Goal: Information Seeking & Learning: Learn about a topic

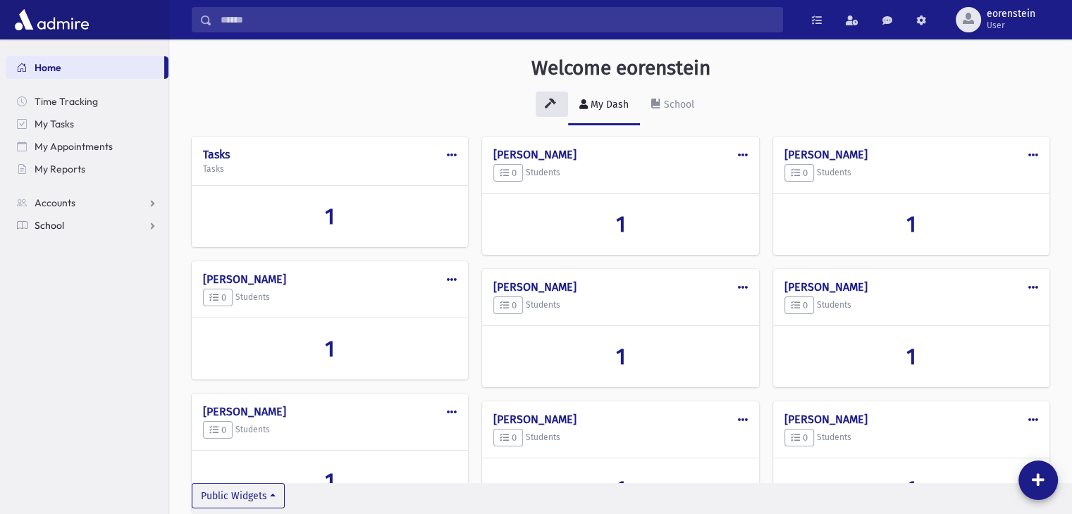
click at [96, 223] on link "School" at bounding box center [87, 225] width 163 height 23
click at [70, 249] on span "Students" at bounding box center [61, 248] width 39 height 13
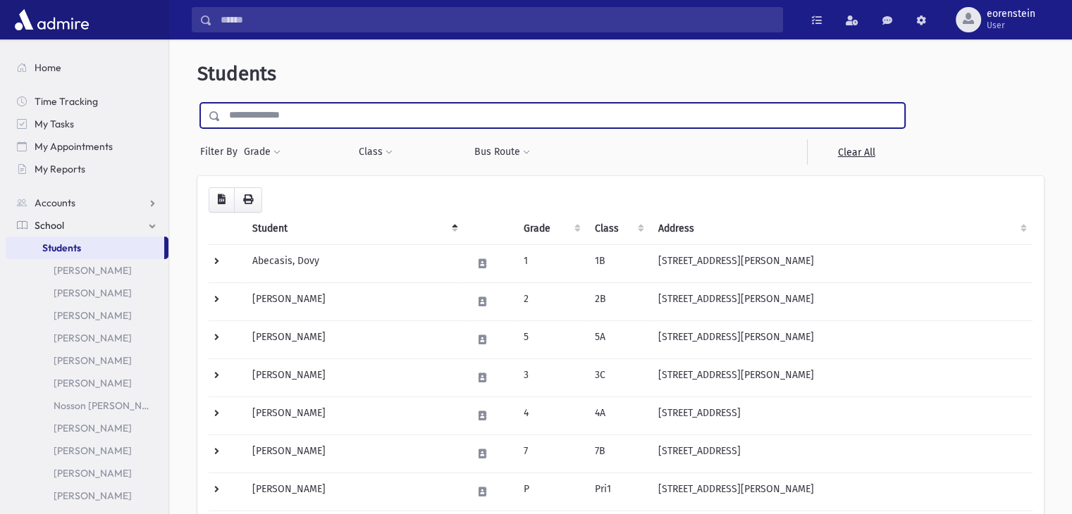
click at [283, 116] on input "text" at bounding box center [562, 115] width 683 height 25
type input "**********"
click at [197, 103] on input "submit" at bounding box center [216, 112] width 39 height 19
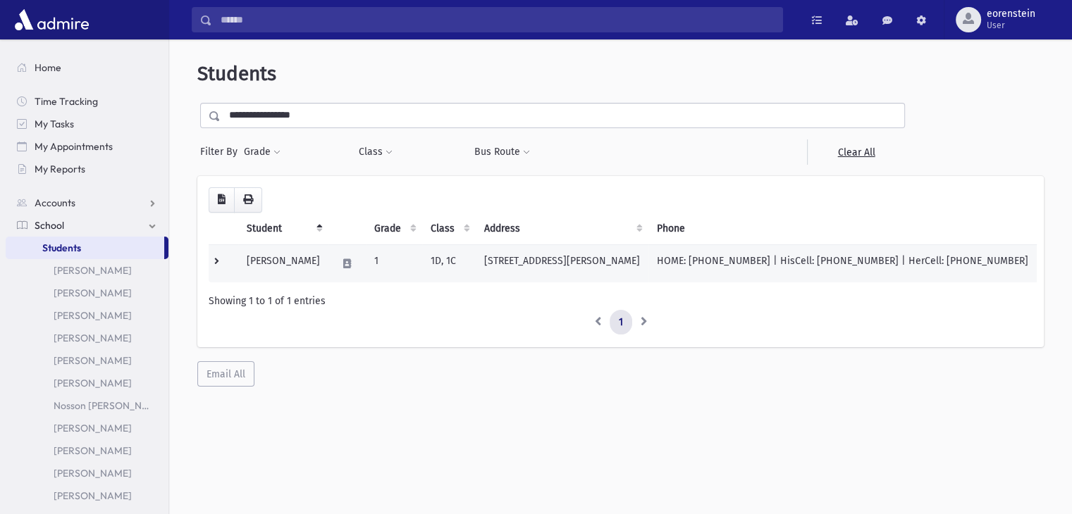
click at [300, 252] on td "Friedman, Menachem" at bounding box center [283, 264] width 90 height 38
click at [286, 255] on td "Friedman, Menachem" at bounding box center [283, 264] width 90 height 38
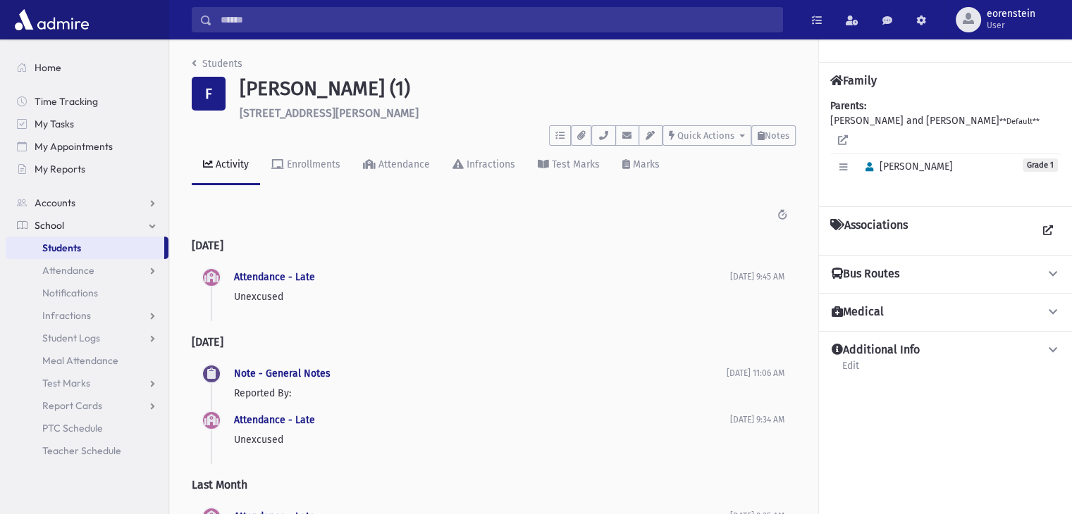
click at [313, 254] on div "Students F Friedman, Menachem (1) 188 Benjamin St Toms River **** To Do's No op…" at bounding box center [620, 315] width 903 height 552
click at [784, 130] on span "Notes" at bounding box center [777, 135] width 25 height 11
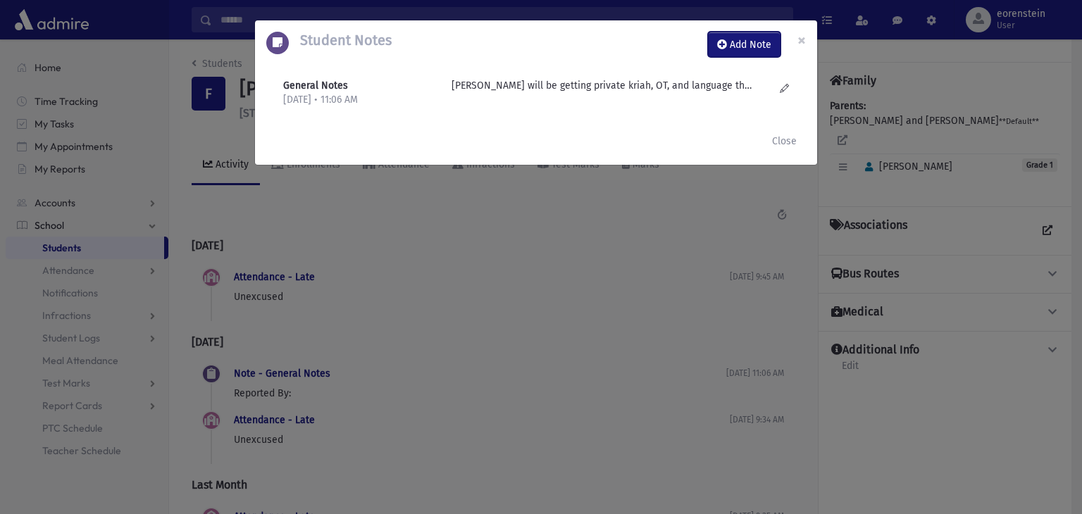
click at [760, 33] on button "Add Note" at bounding box center [744, 44] width 73 height 25
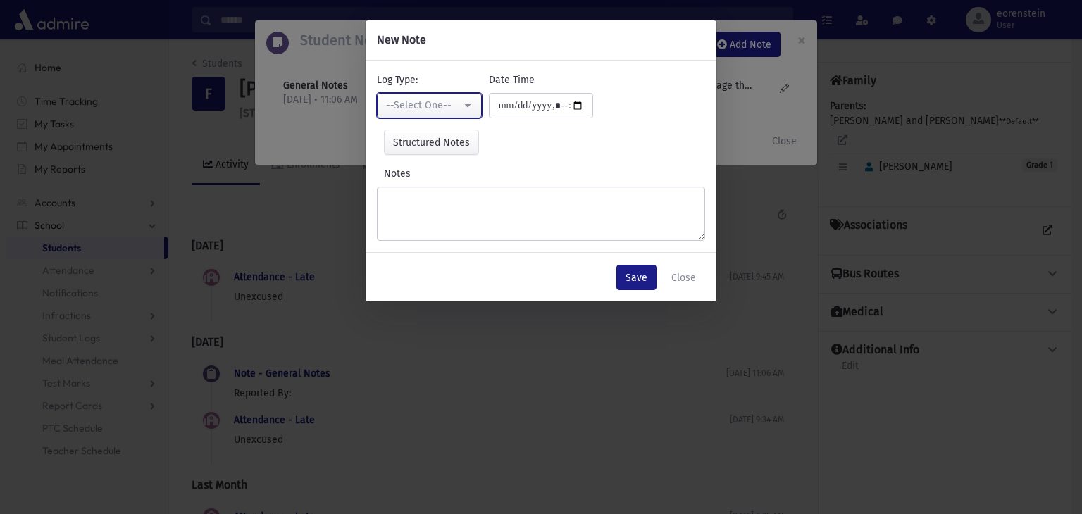
click at [412, 103] on div "--Select One--" at bounding box center [423, 105] width 75 height 15
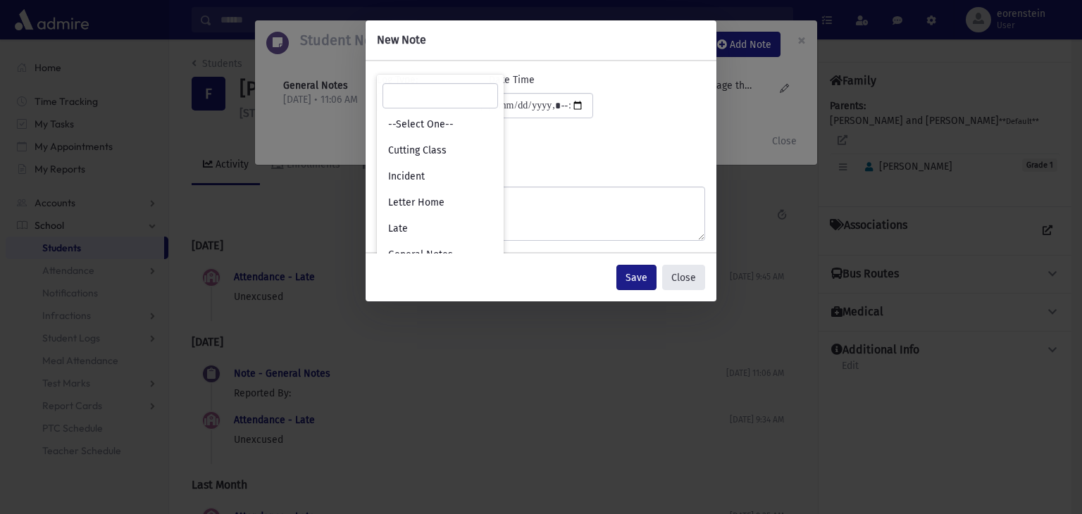
click at [683, 285] on button "Close" at bounding box center [683, 277] width 43 height 25
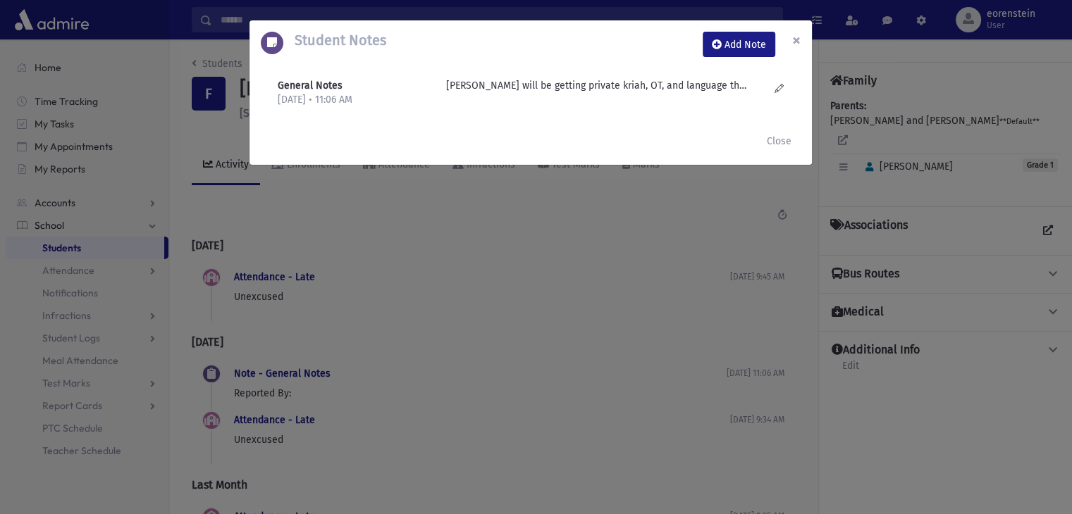
click at [800, 43] on span "×" at bounding box center [796, 40] width 8 height 20
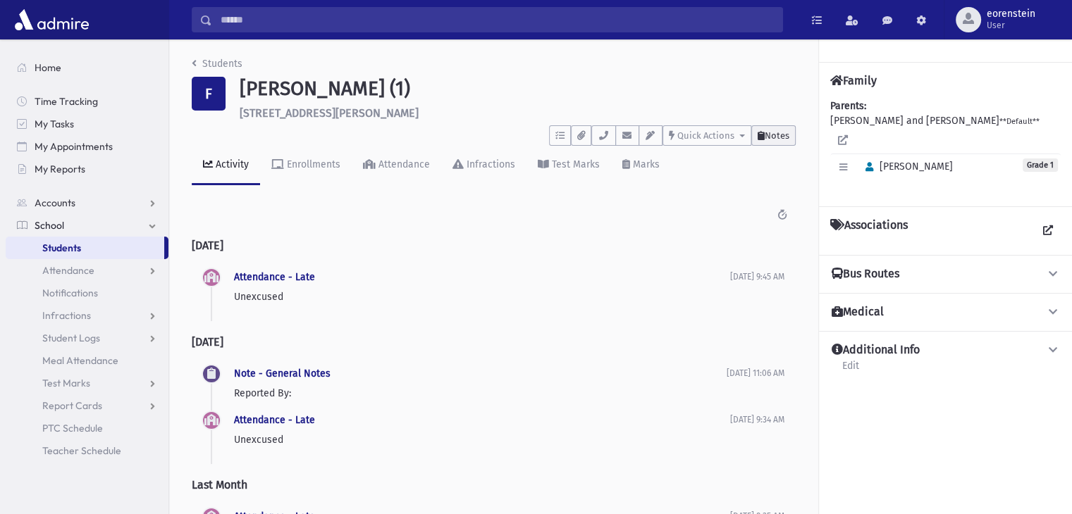
click at [768, 136] on span "Notes" at bounding box center [777, 135] width 25 height 11
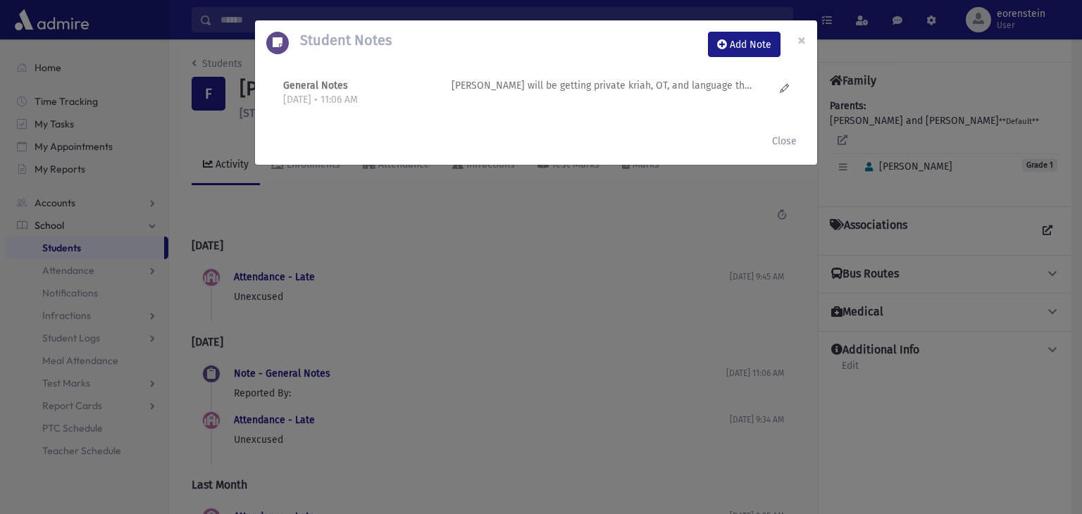
click at [646, 85] on p "Menachem will be getting private kriah, OT, and language therapy. Private kriah…" at bounding box center [603, 85] width 302 height 15
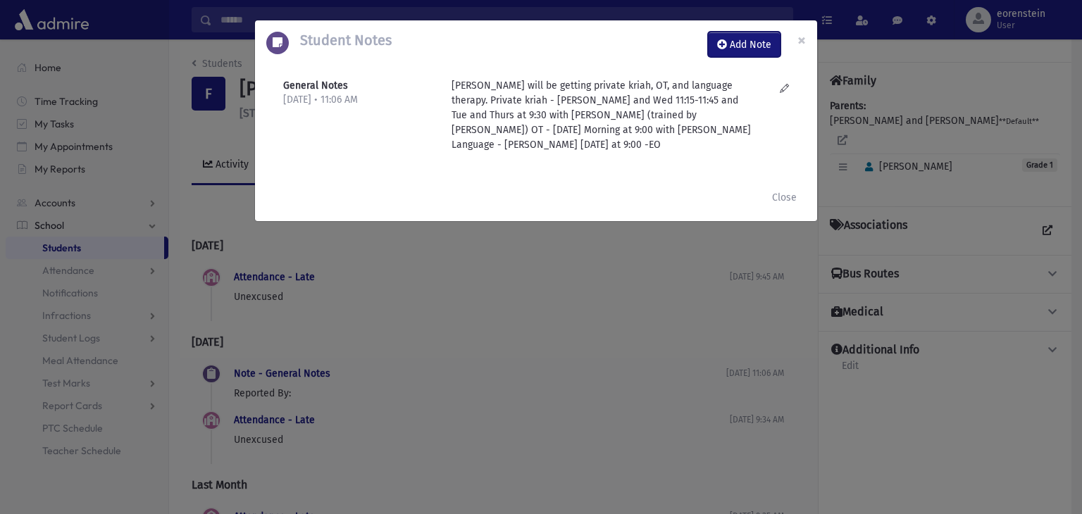
click at [747, 43] on button "Add Note" at bounding box center [744, 44] width 73 height 25
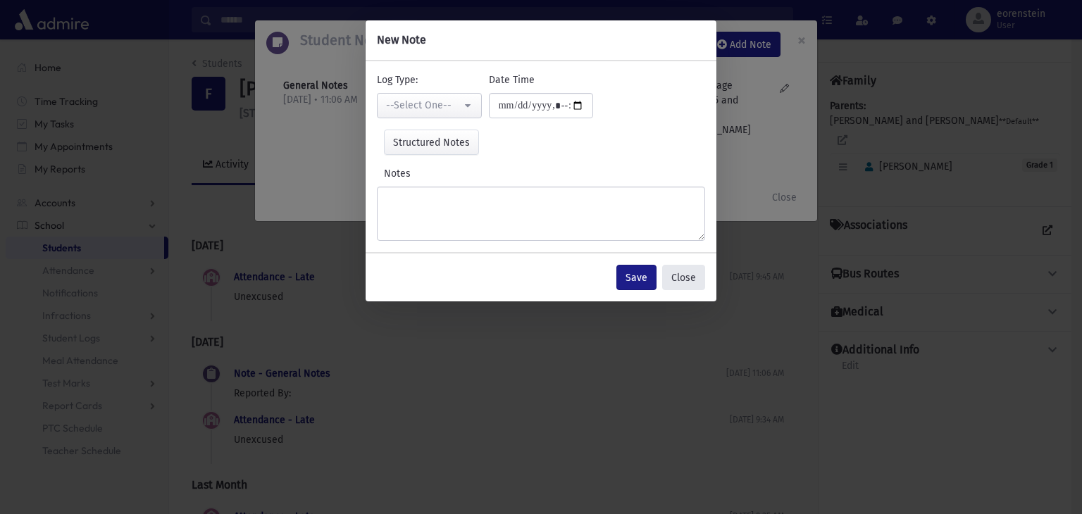
click at [674, 280] on button "Close" at bounding box center [683, 277] width 43 height 25
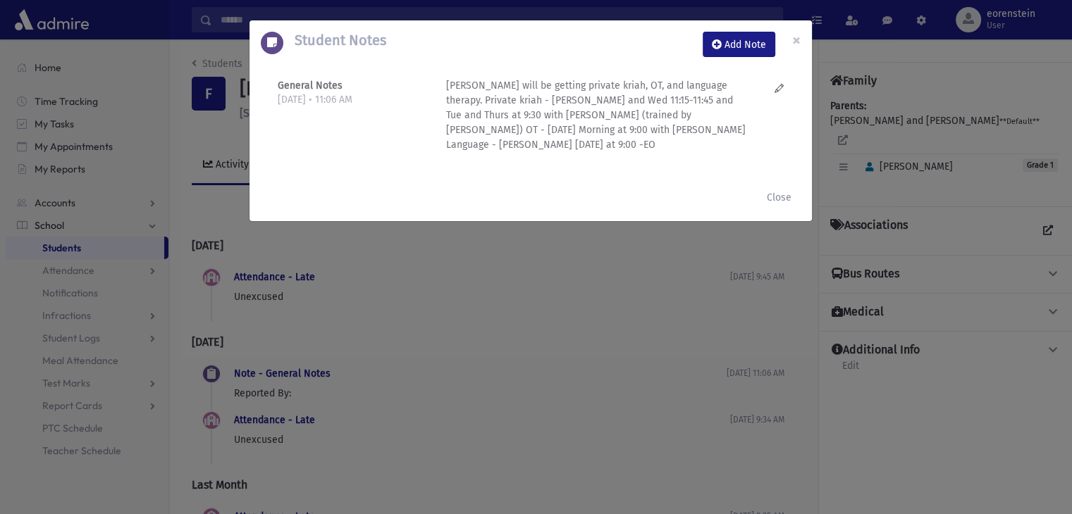
click at [664, 127] on p "Menachem will be getting private kriah, OT, and language therapy. Private kriah…" at bounding box center [597, 115] width 302 height 74
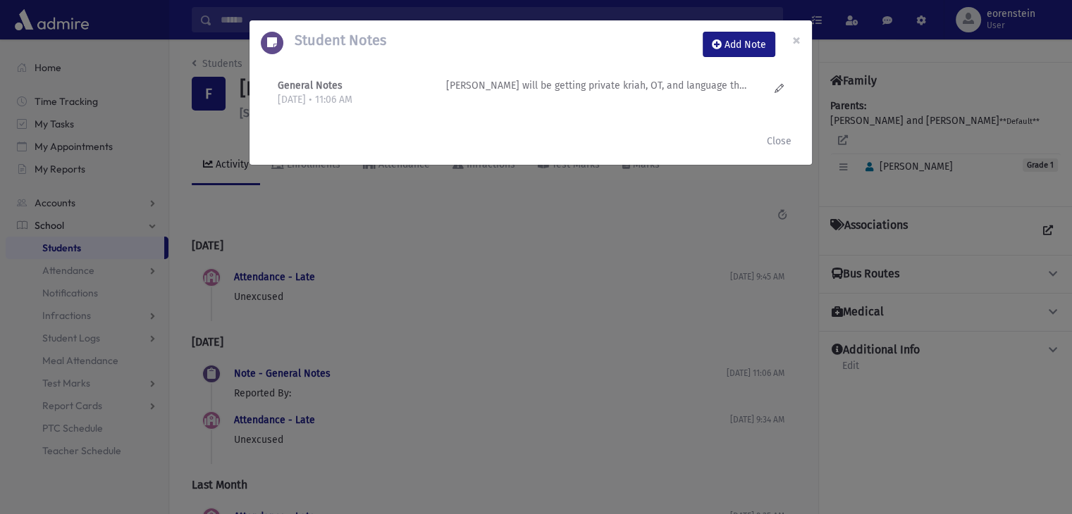
click at [664, 127] on div "Close" at bounding box center [530, 141] width 562 height 48
click at [646, 88] on p "Menachem will be getting private kriah, OT, and language therapy. Private kriah…" at bounding box center [597, 85] width 302 height 15
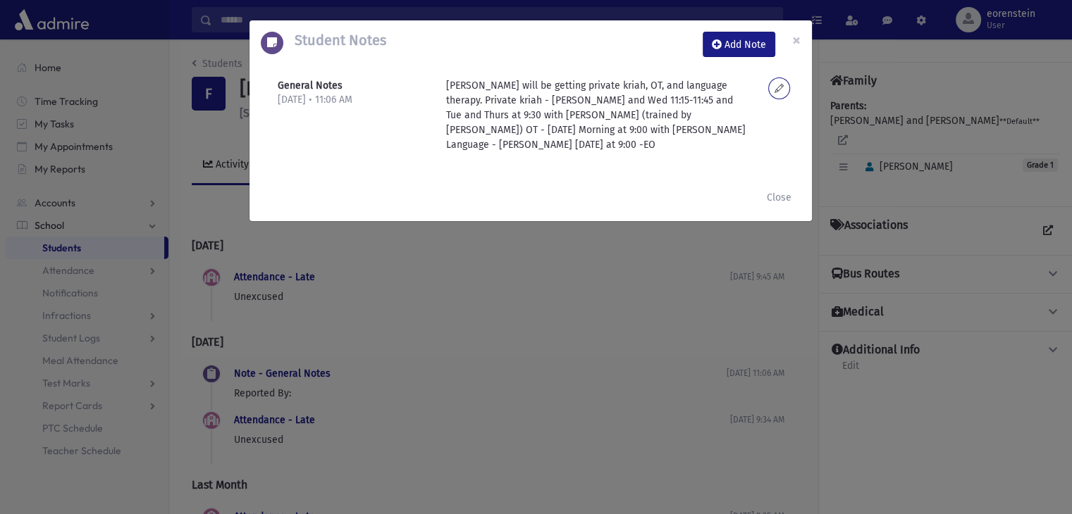
click at [779, 85] on icon at bounding box center [778, 88] width 9 height 11
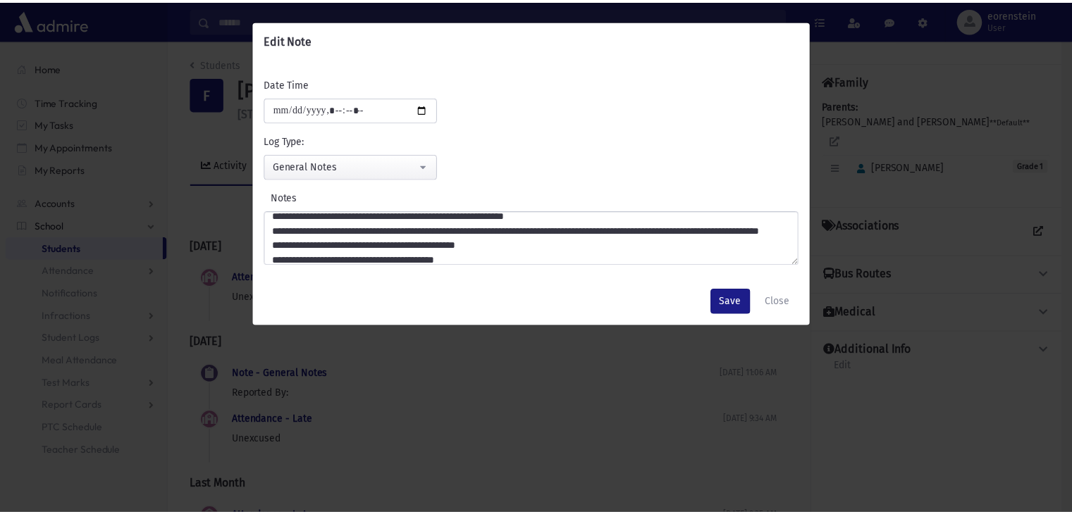
scroll to position [6, 0]
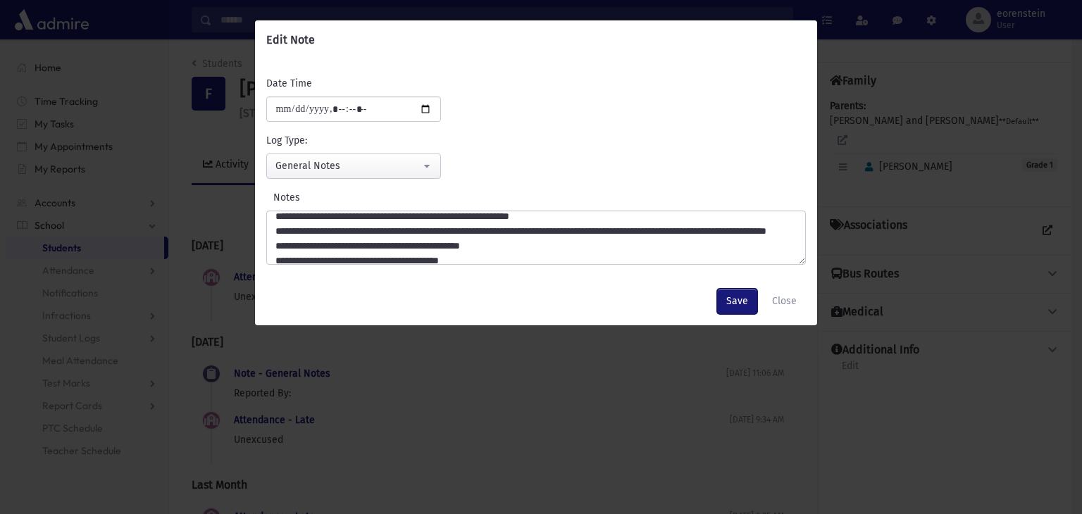
click at [742, 298] on button "Save" at bounding box center [737, 301] width 40 height 25
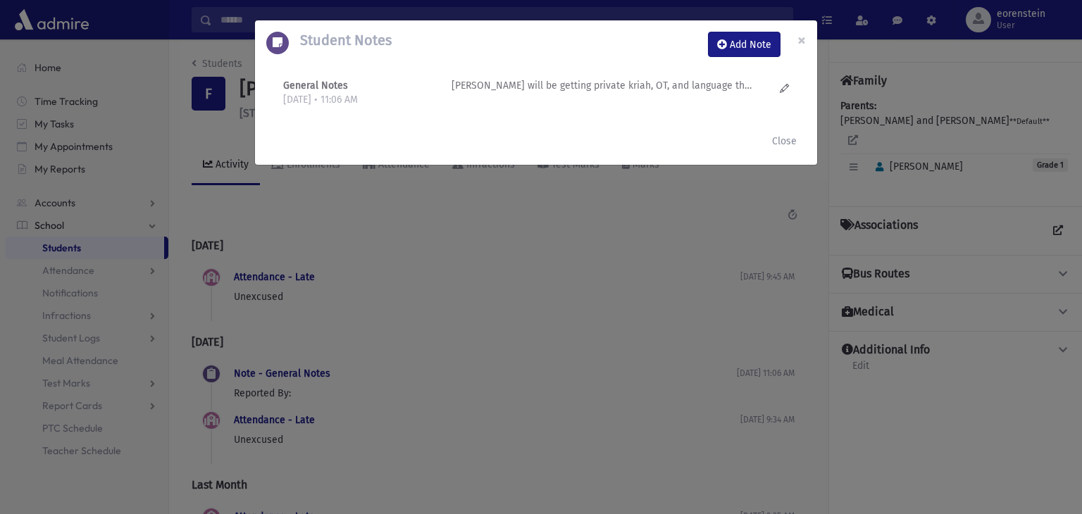
click at [698, 82] on p "Menachem will be getting private kriah, OT, and language therapy. Private kriah…" at bounding box center [603, 85] width 302 height 15
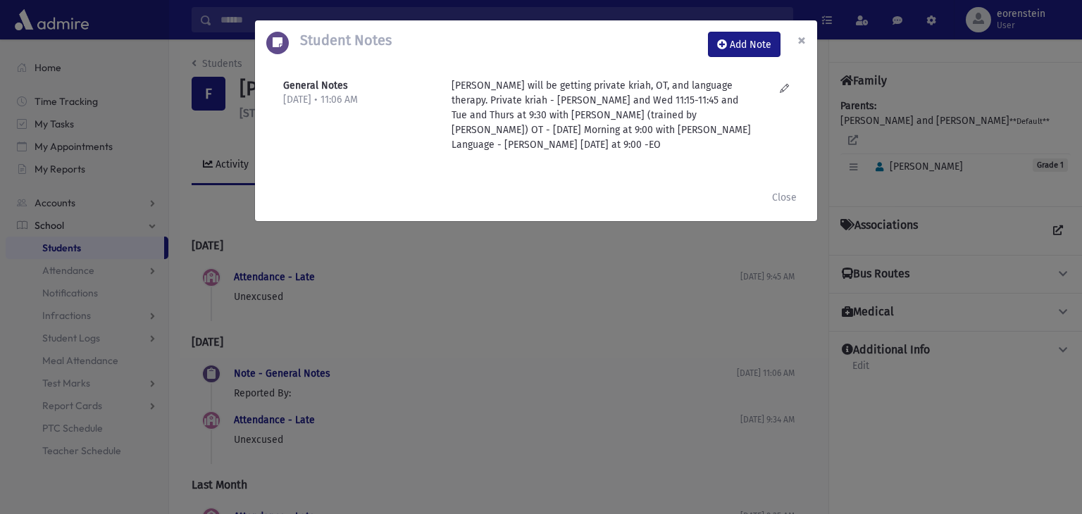
click at [803, 39] on span "×" at bounding box center [802, 40] width 8 height 20
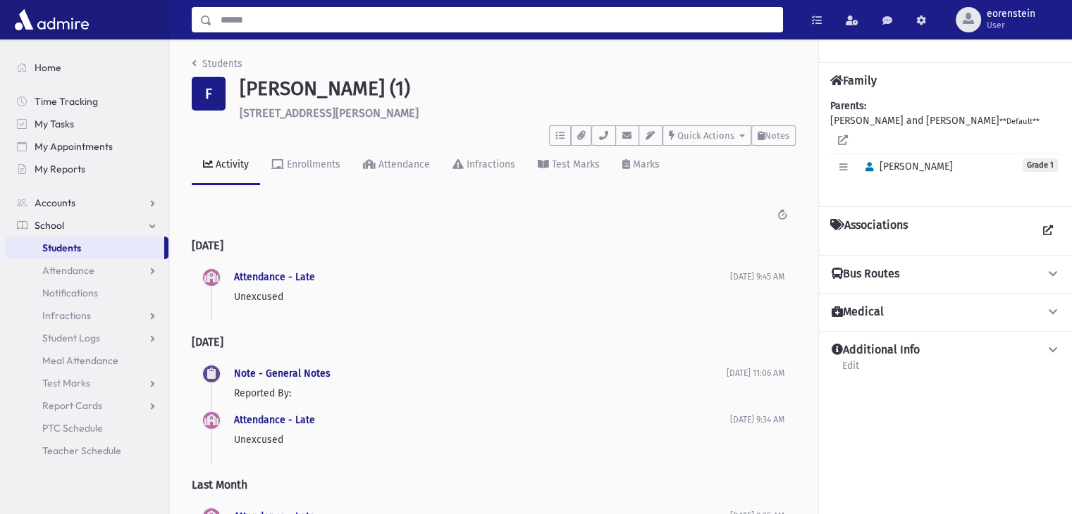
click at [261, 27] on input "Search" at bounding box center [497, 19] width 570 height 25
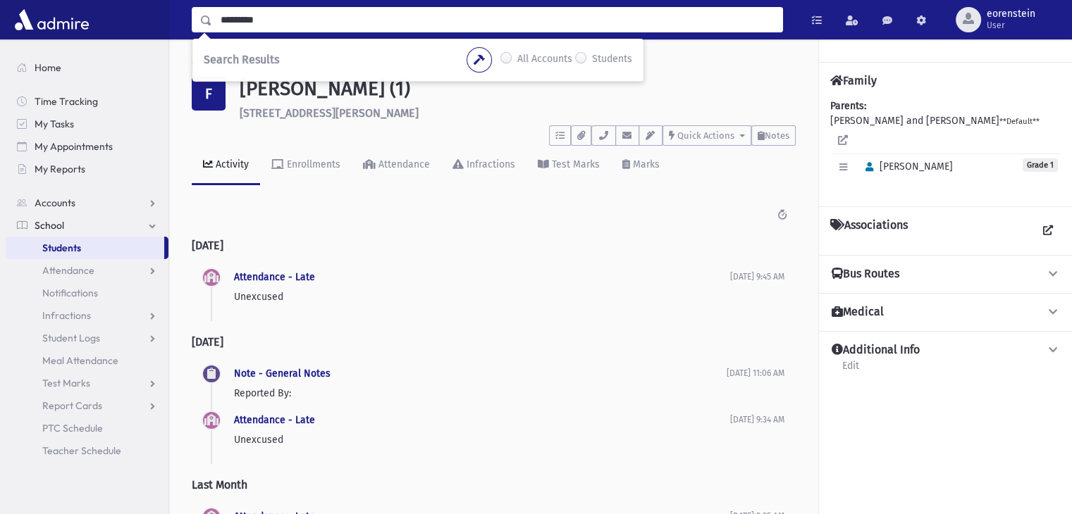
type input "*********"
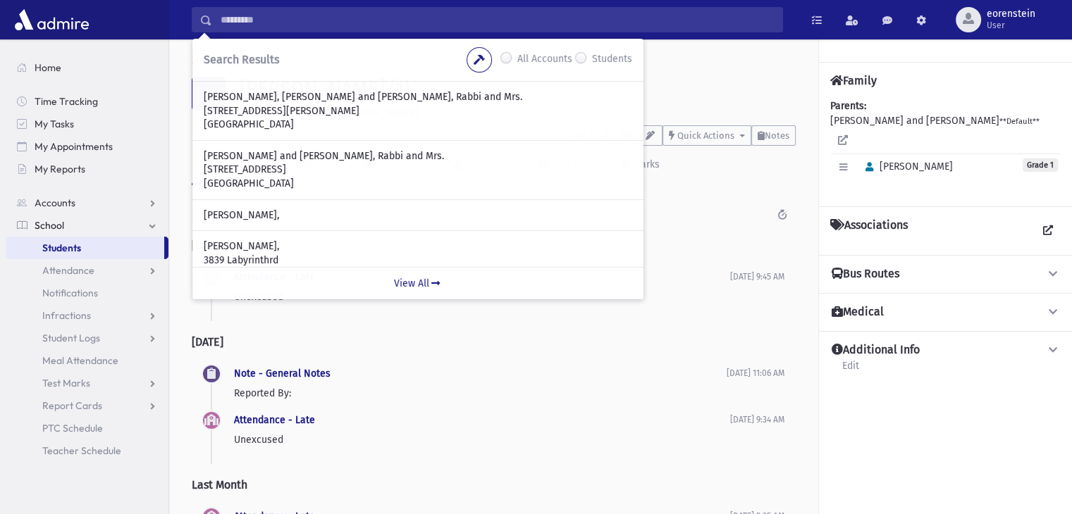
click at [78, 254] on span "Students" at bounding box center [61, 248] width 39 height 13
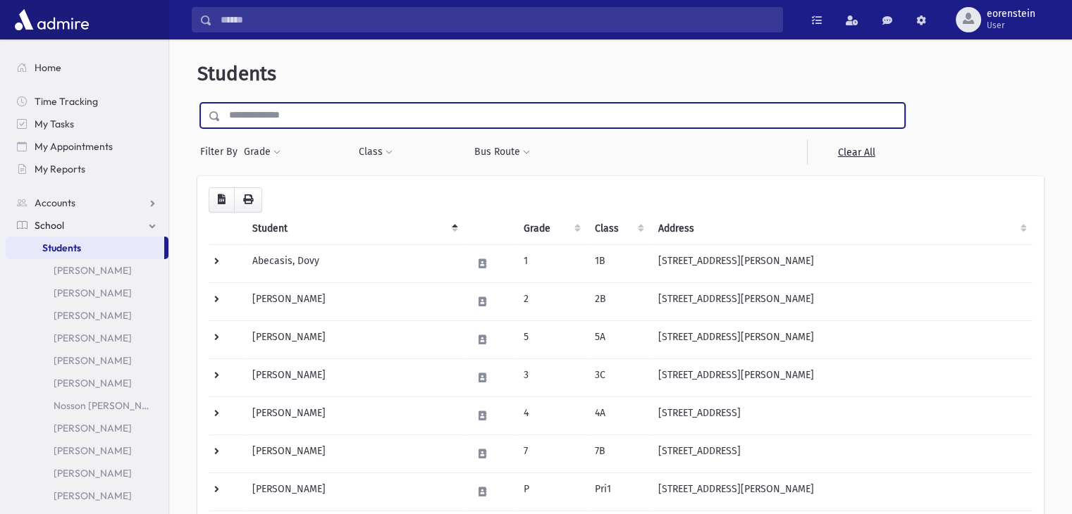
click at [296, 116] on input "text" at bounding box center [562, 115] width 683 height 25
type input "*********"
click at [197, 103] on input "submit" at bounding box center [216, 112] width 39 height 19
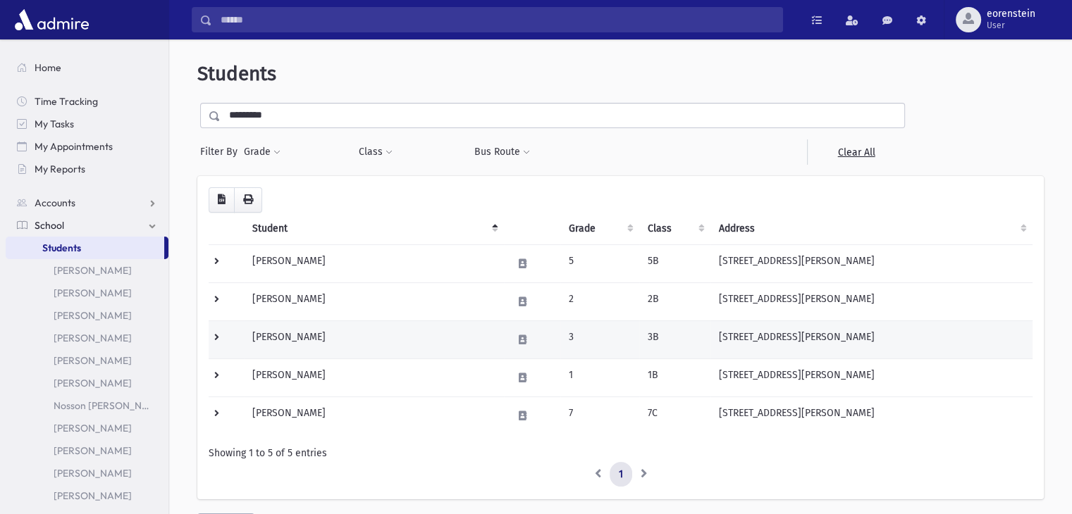
click at [302, 330] on td "Barenbaum, Michel" at bounding box center [374, 340] width 260 height 38
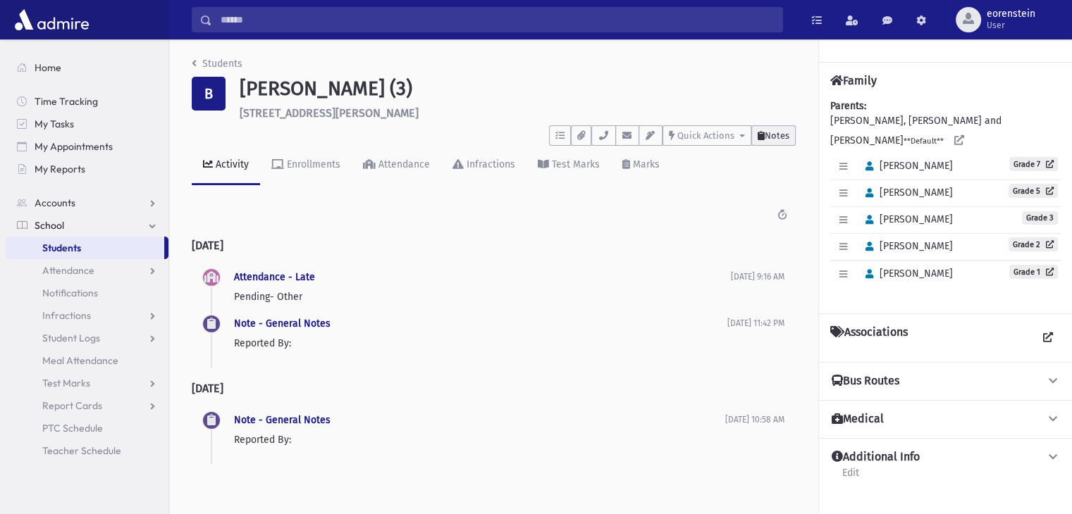
click at [773, 142] on button "Notes" at bounding box center [773, 135] width 44 height 20
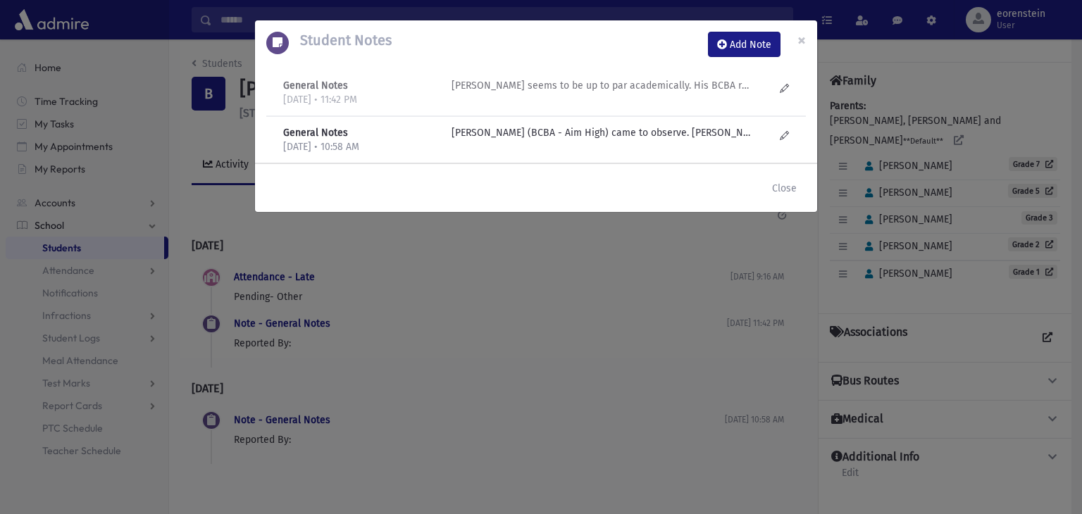
click at [519, 100] on div "Michel seems to be up to par academically. His BCBA requested academic material…" at bounding box center [613, 92] width 337 height 29
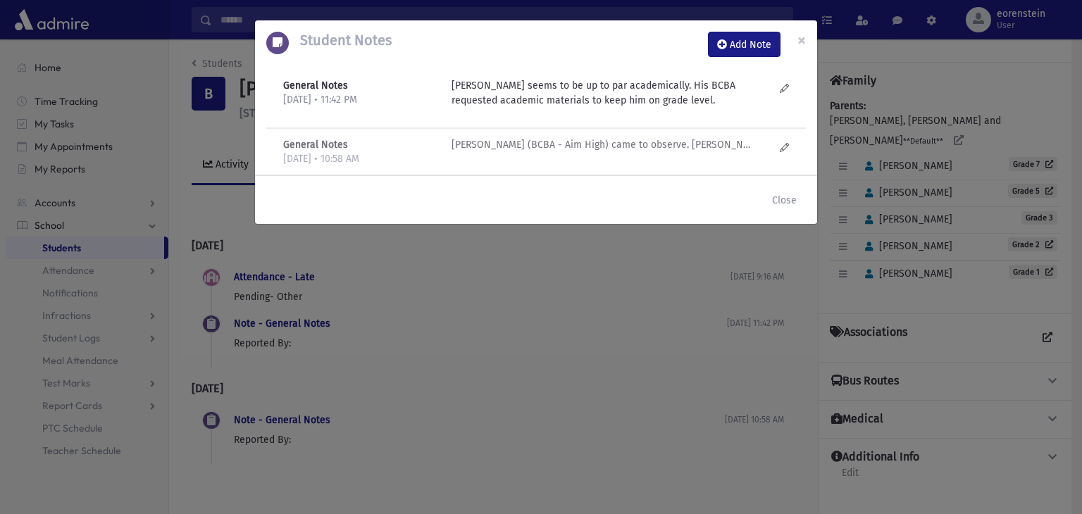
click at [517, 154] on div "Mrs. Gastfreund (BCBA - Aim High) came to observe. Michel was sitting and liste…" at bounding box center [613, 151] width 337 height 29
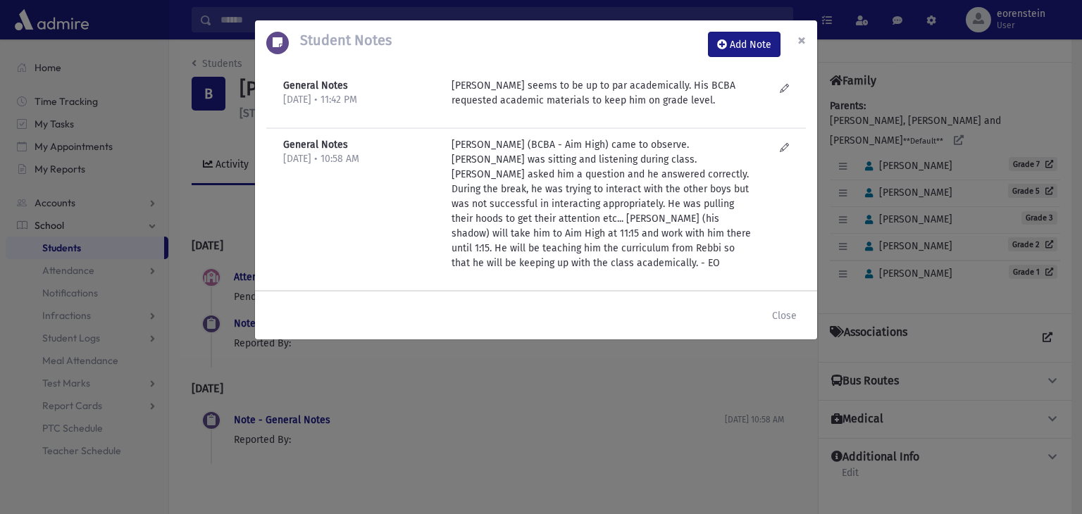
click at [806, 39] on button "×" at bounding box center [801, 39] width 31 height 39
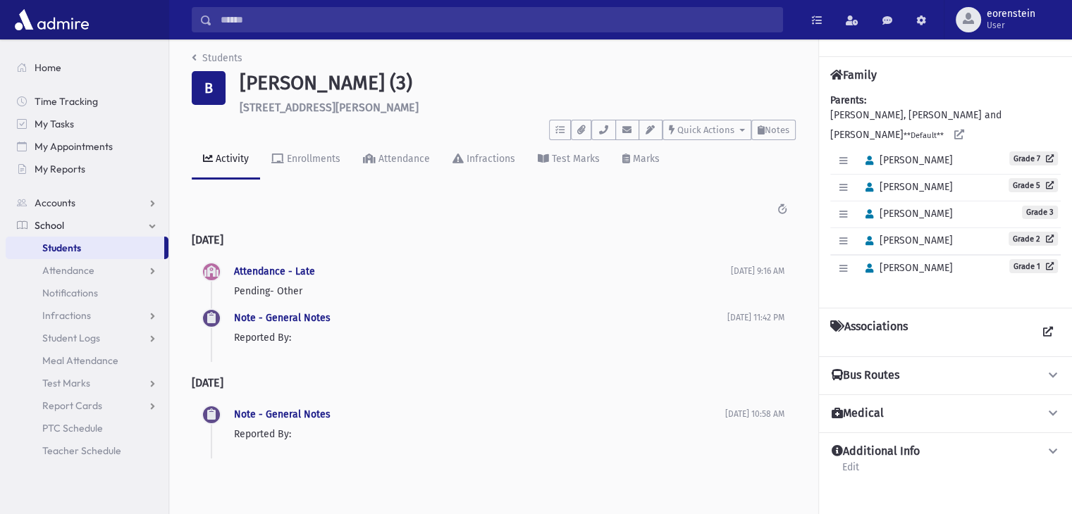
scroll to position [6, 0]
click at [583, 122] on button "button" at bounding box center [581, 130] width 20 height 20
click at [559, 125] on icon "button" at bounding box center [559, 129] width 9 height 9
click at [559, 133] on button "button" at bounding box center [560, 130] width 22 height 20
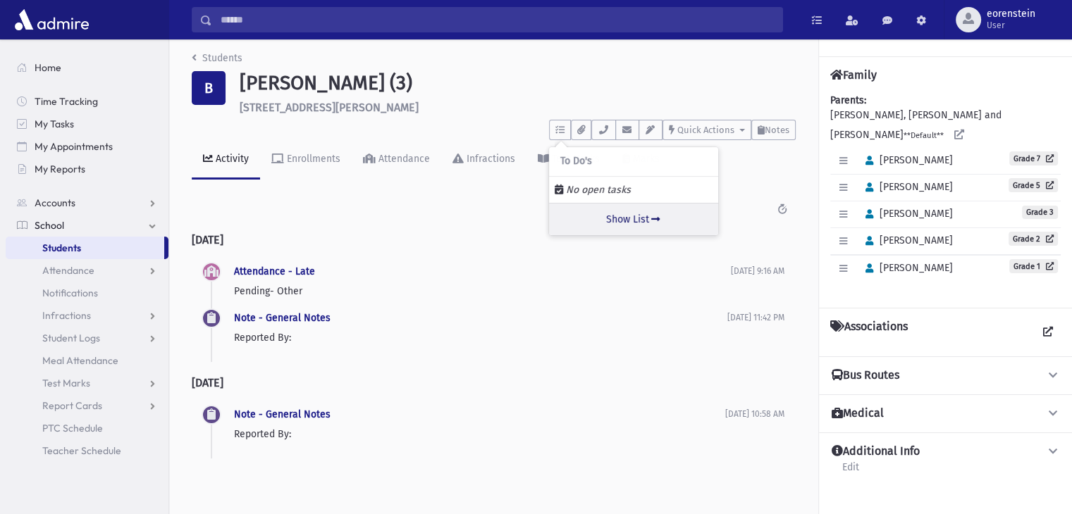
click at [626, 223] on link "Show List" at bounding box center [633, 219] width 169 height 32
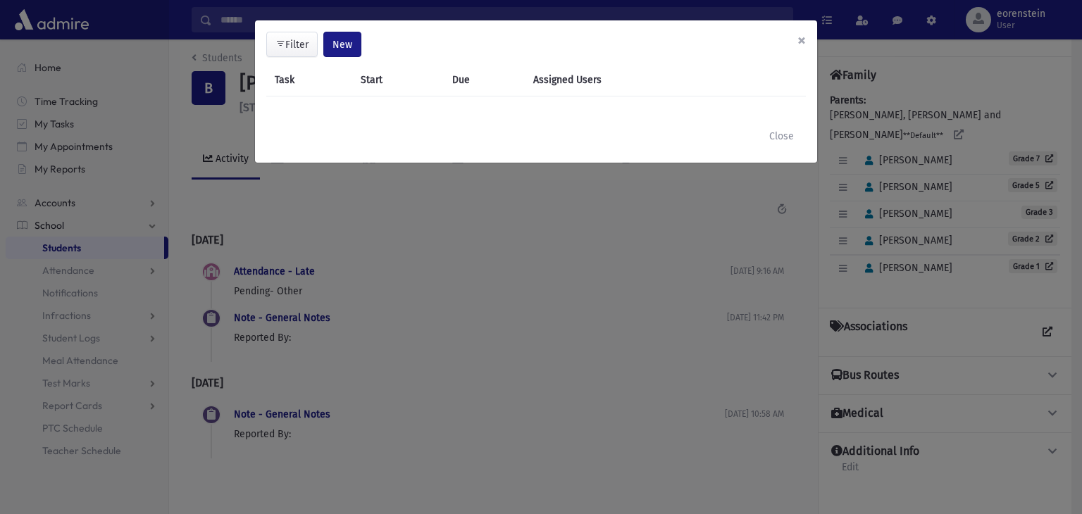
click at [792, 46] on button "×" at bounding box center [801, 39] width 31 height 39
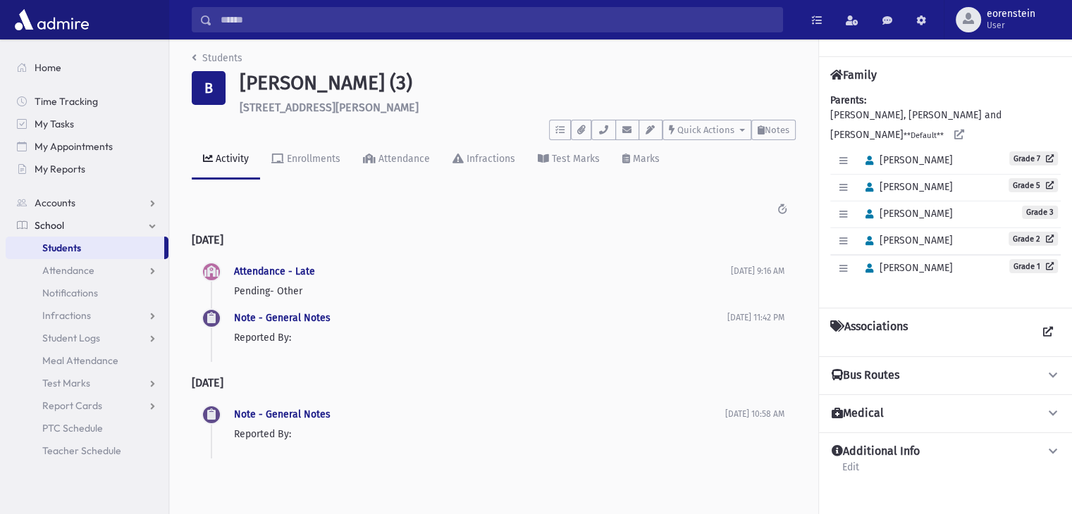
click at [81, 243] on span "Students" at bounding box center [61, 248] width 39 height 13
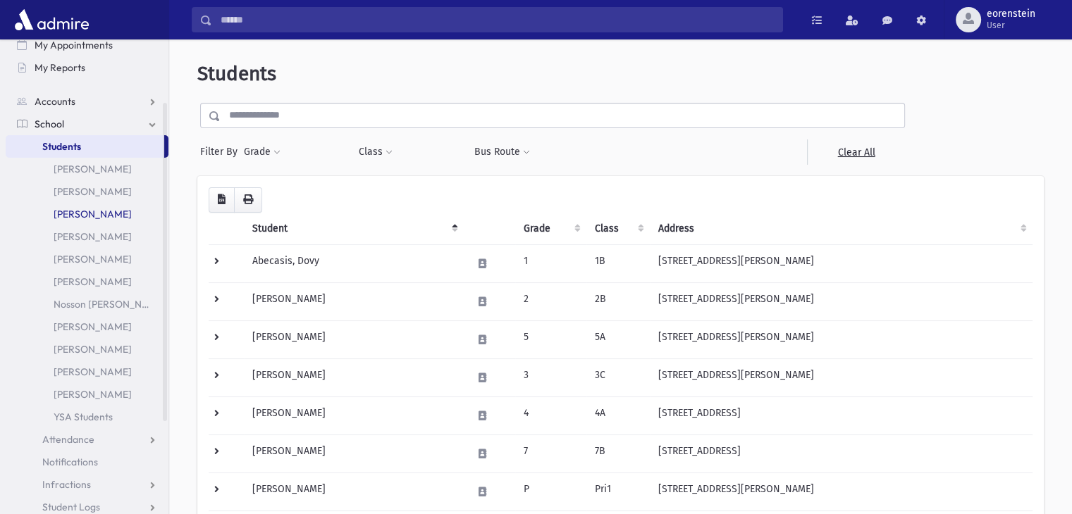
scroll to position [101, 0]
click at [89, 260] on link "[PERSON_NAME]" at bounding box center [87, 259] width 163 height 23
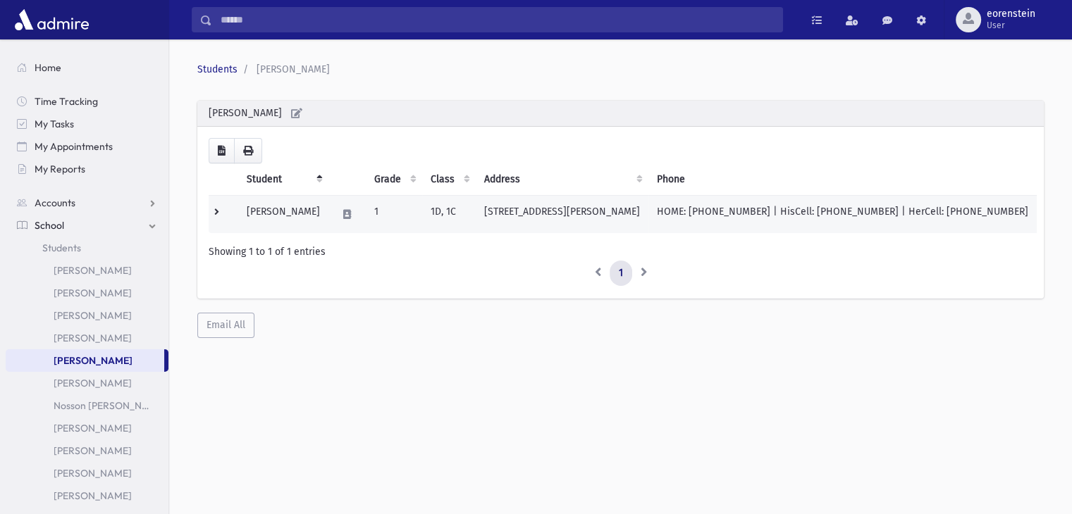
click at [310, 206] on td "Friedman, Menachem" at bounding box center [283, 215] width 90 height 38
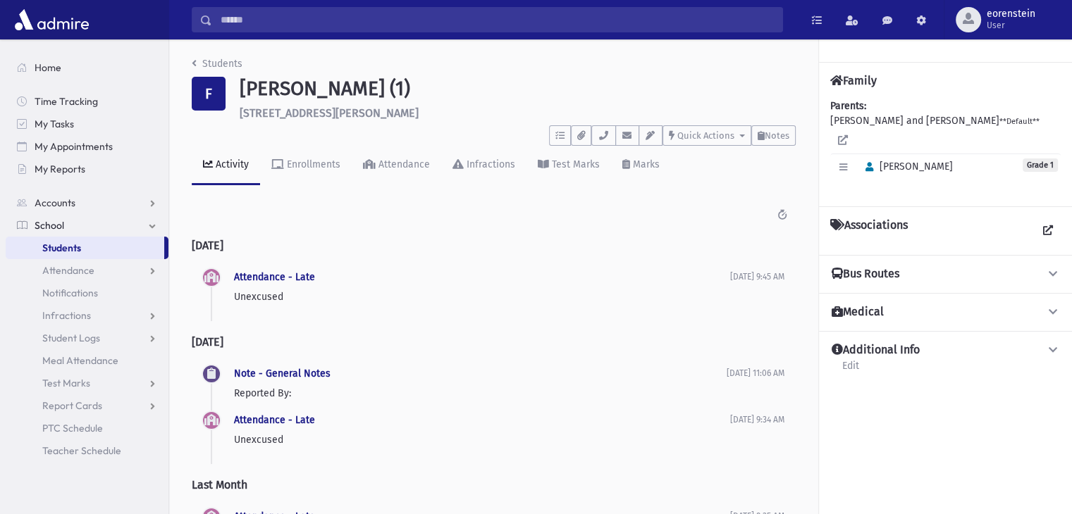
click at [262, 215] on div "Past 7 Days Past Month Past 6 Months Past Year All" at bounding box center [494, 214] width 604 height 25
click at [59, 171] on span "My Reports" at bounding box center [60, 169] width 51 height 13
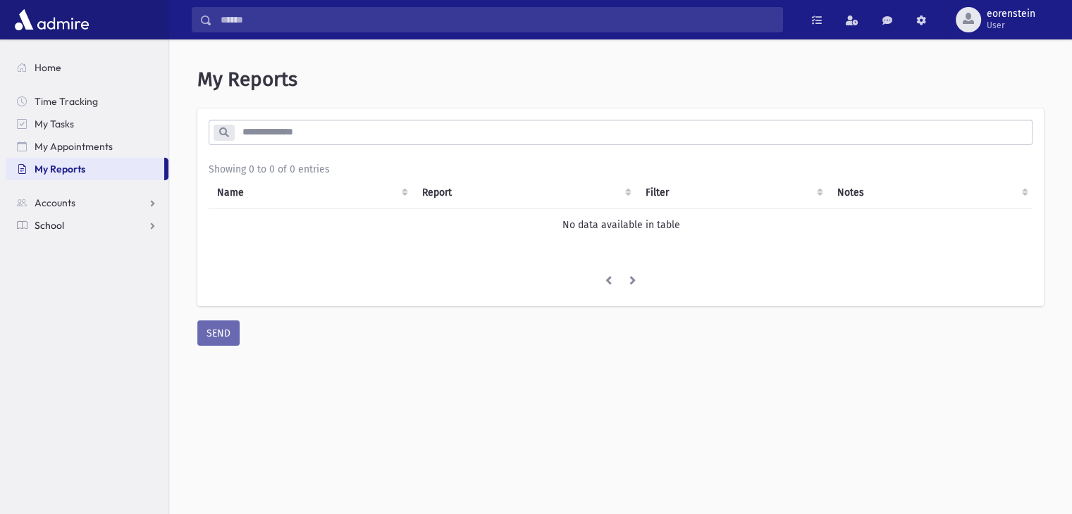
click at [91, 226] on link "School" at bounding box center [87, 225] width 163 height 23
click at [77, 332] on span "Student Logs" at bounding box center [71, 338] width 58 height 13
click at [68, 250] on span "Students" at bounding box center [61, 248] width 39 height 13
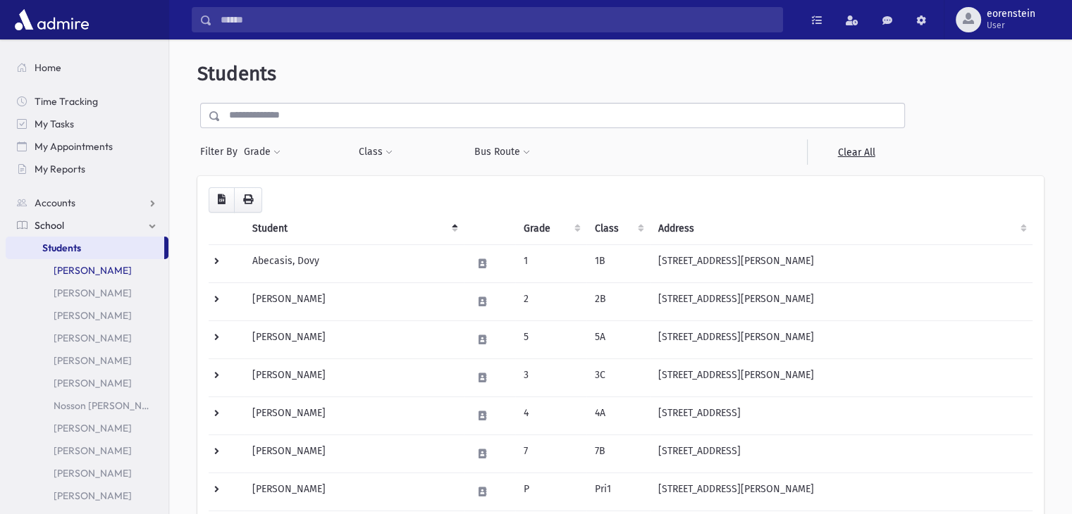
click at [90, 268] on link "[PERSON_NAME]" at bounding box center [87, 270] width 163 height 23
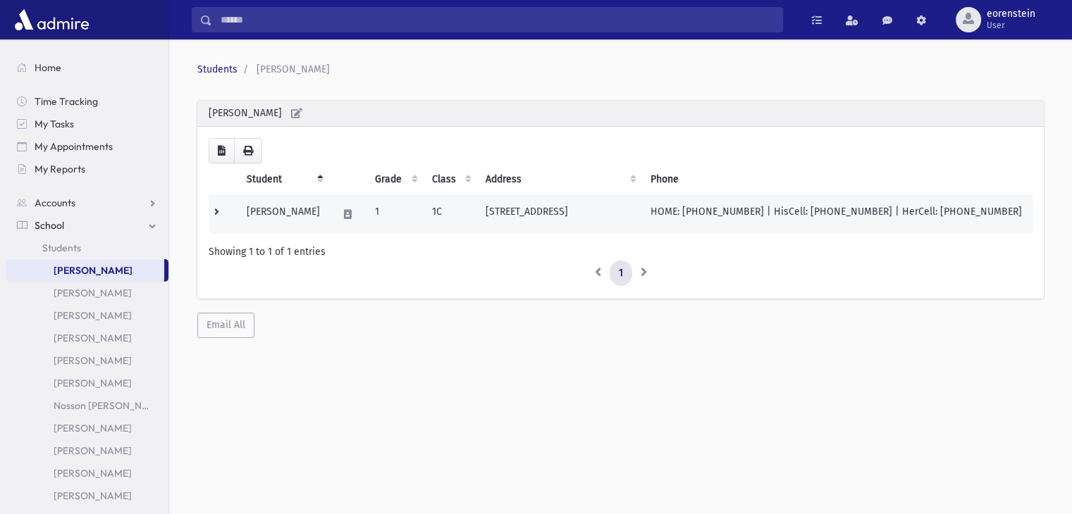
click at [271, 211] on td "[PERSON_NAME]" at bounding box center [283, 215] width 91 height 38
click at [271, 211] on td "Garfunkel, Avrohom" at bounding box center [283, 215] width 91 height 38
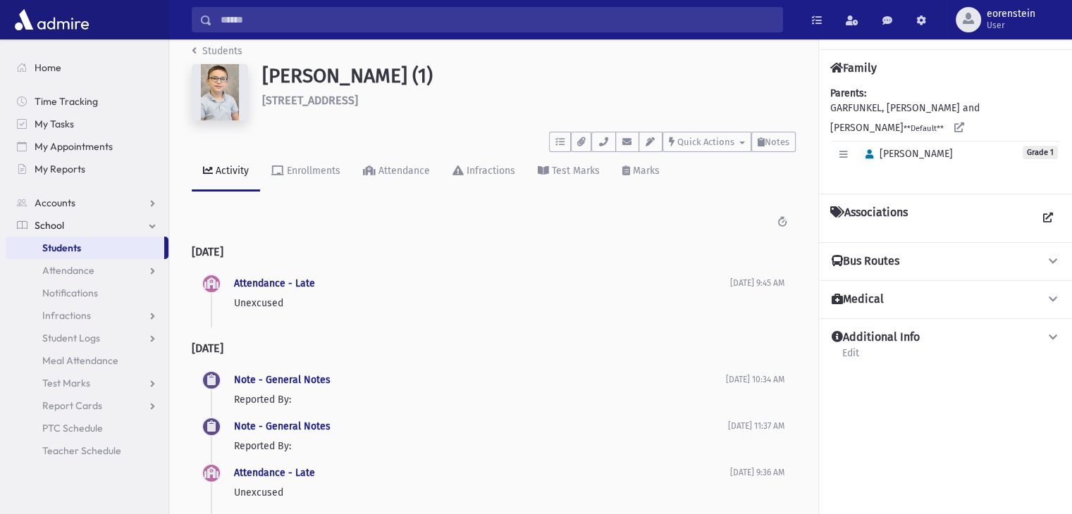
scroll to position [13, 0]
click at [757, 137] on icon at bounding box center [760, 141] width 7 height 9
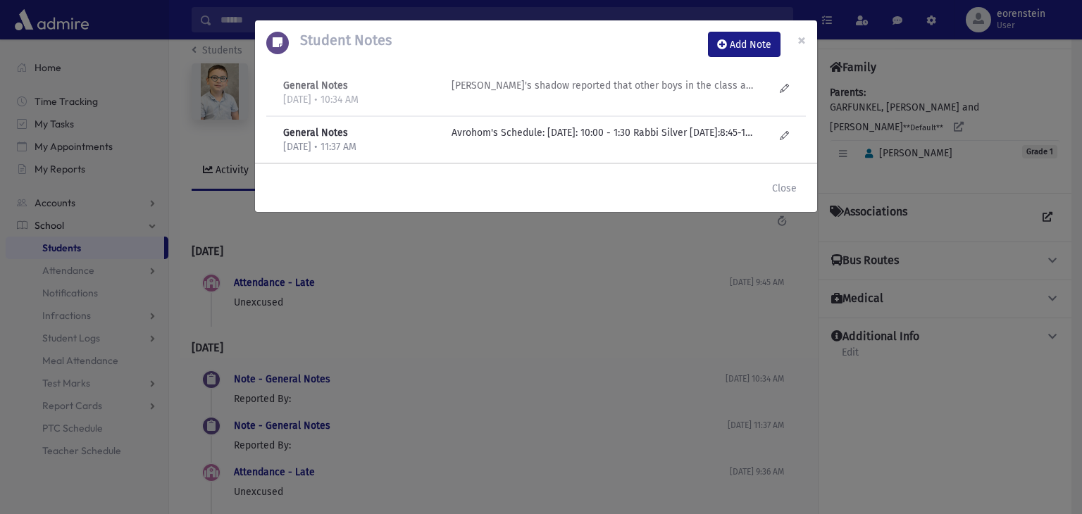
click at [698, 95] on div "Avrohom's shadow reported that other boys in the class are "bullying" him. Spec…" at bounding box center [613, 92] width 337 height 29
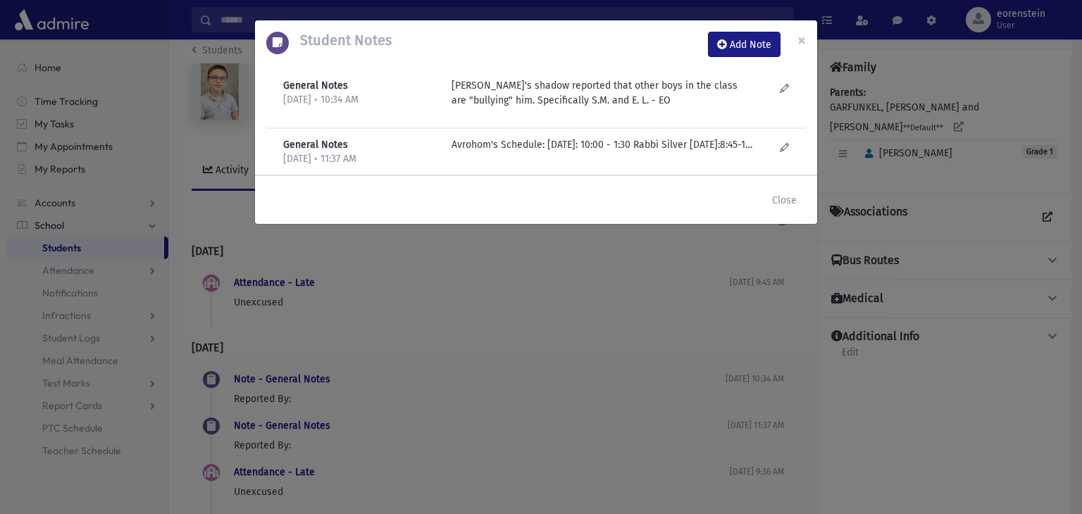
click at [712, 136] on div "General Notes 9/9/2025 • 11:37 AM Avrohom's Schedule: Sunday: 10:00 - 1:30 Rabb…" at bounding box center [536, 151] width 540 height 47
click at [716, 147] on p "Avrohom's Schedule: Sunday: 10:00 - 1:30 Rabbi Silver Monday:8:45-1:30 Rabbi Si…" at bounding box center [603, 144] width 302 height 15
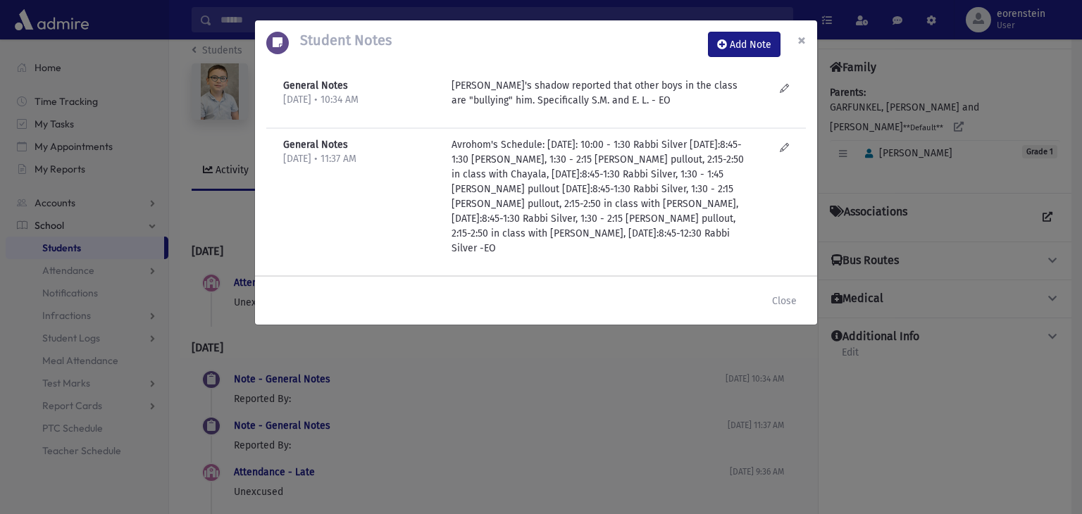
click at [802, 35] on span "×" at bounding box center [802, 40] width 8 height 20
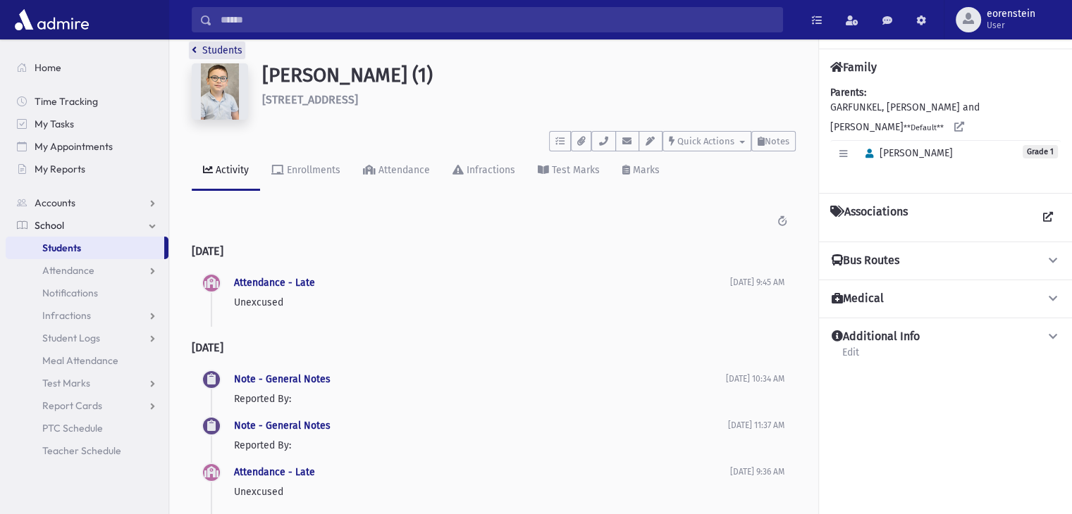
click at [211, 50] on link "Students" at bounding box center [217, 50] width 51 height 12
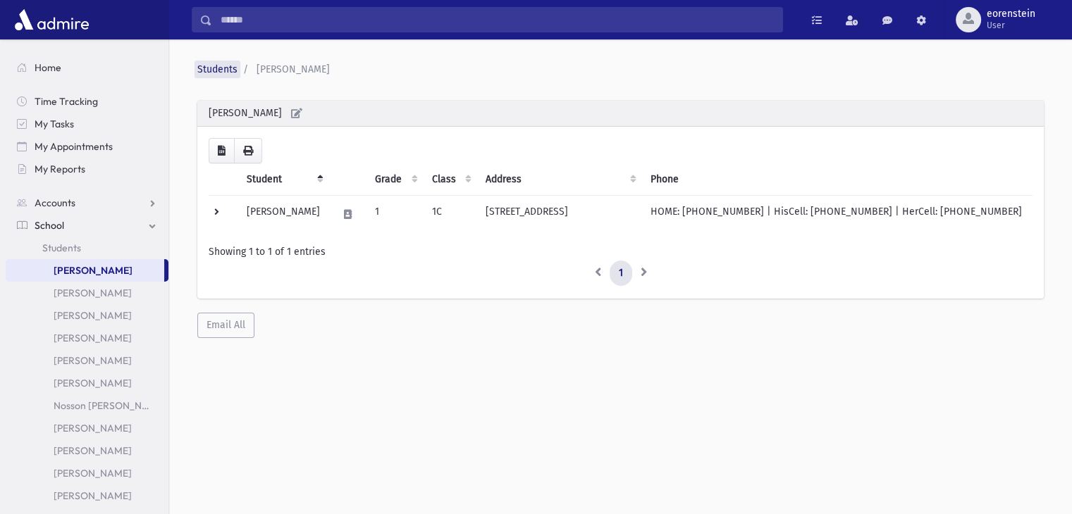
click at [225, 70] on link "Students" at bounding box center [217, 69] width 40 height 12
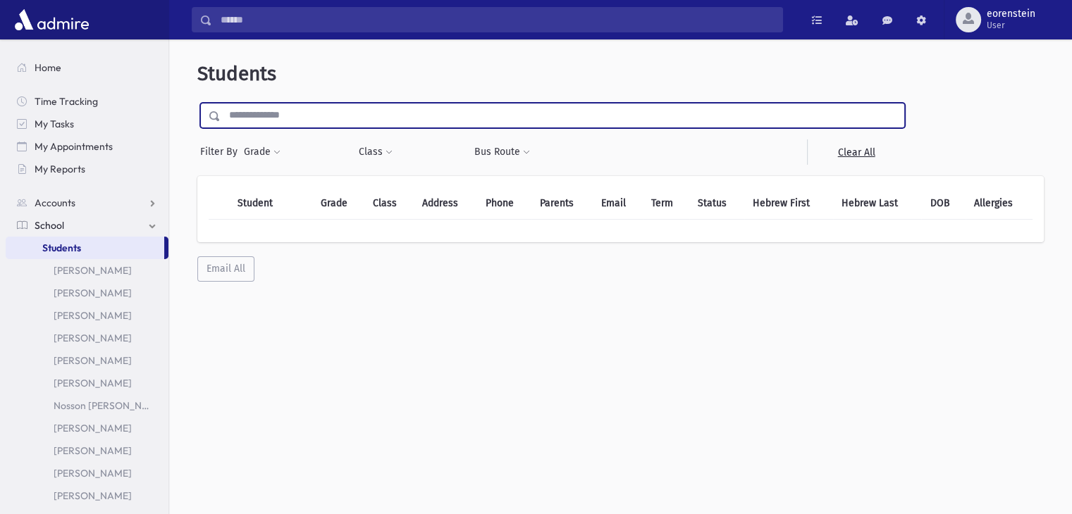
click at [262, 110] on input "text" at bounding box center [562, 115] width 683 height 25
